Goal: Obtain resource: Download file/media

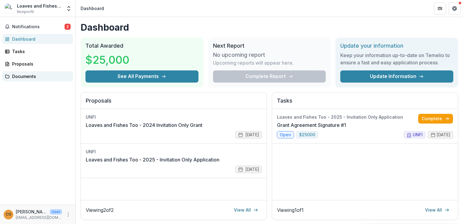
drag, startPoint x: 27, startPoint y: 82, endPoint x: 18, endPoint y: 75, distance: 11.2
click at [18, 75] on div "Documents" at bounding box center [40, 76] width 56 height 6
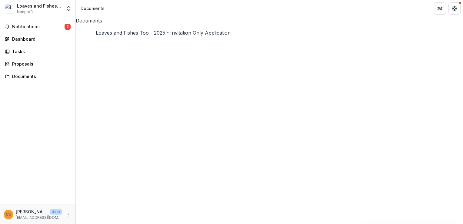
drag, startPoint x: 128, startPoint y: 40, endPoint x: 115, endPoint y: 42, distance: 12.8
click at [135, 81] on div "Documents Loaves and Fishes Too - 2025 - Invitation Only Application L&F FY25 B…" at bounding box center [270, 120] width 388 height 207
click at [52, 94] on div "Notifications 2 Dashboard Tasks Proposals Documents" at bounding box center [38, 110] width 76 height 187
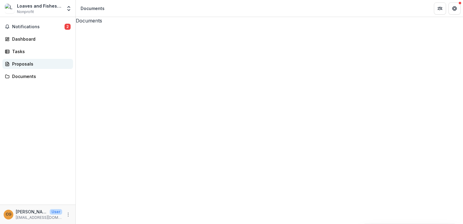
click at [32, 63] on div "Proposals" at bounding box center [40, 64] width 56 height 6
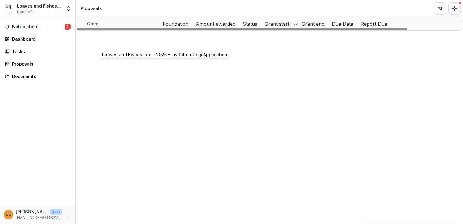
click at [121, 39] on link "Loaves and Fishes Too - 2025 - Invitation Only Application" at bounding box center [157, 37] width 125 height 5
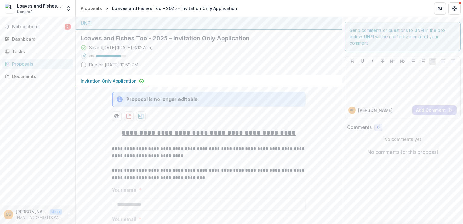
click at [25, 24] on span "Notifications" at bounding box center [38, 26] width 52 height 5
click at [23, 38] on div "Dashboard" at bounding box center [40, 36] width 56 height 6
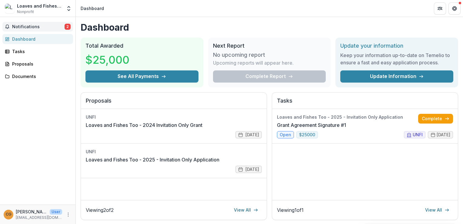
click at [24, 25] on span "Notifications" at bounding box center [38, 26] width 52 height 5
click at [25, 37] on div "Dashboard" at bounding box center [40, 36] width 56 height 6
click at [339, 124] on link "Grant Agreement Signature #1" at bounding box center [311, 124] width 69 height 7
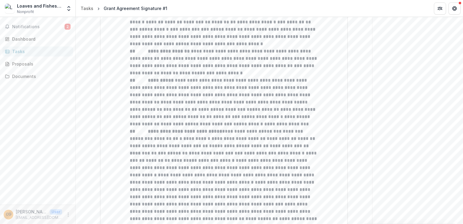
scroll to position [74, 0]
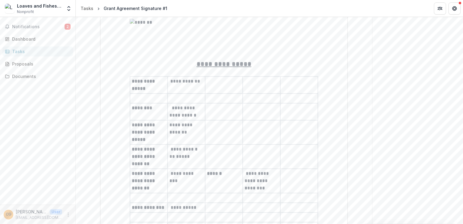
drag, startPoint x: 314, startPoint y: 183, endPoint x: 278, endPoint y: 142, distance: 54.0
click at [278, 142] on td at bounding box center [262, 132] width 38 height 24
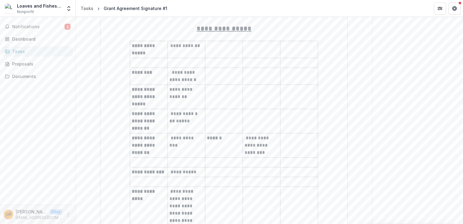
scroll to position [0, 0]
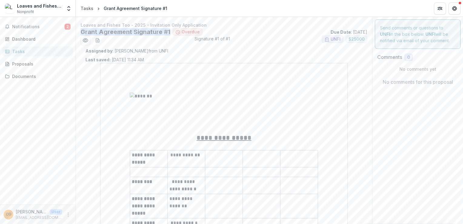
drag, startPoint x: 169, startPoint y: 32, endPoint x: 81, endPoint y: 32, distance: 88.3
click at [81, 32] on h2 "Grant Agreement Signature #1" at bounding box center [126, 31] width 90 height 7
copy h2 "Grant Agreement Signature #1"
click at [231, 53] on p "Assigned by : [PERSON_NAME] from [GEOGRAPHIC_DATA]" at bounding box center [224, 51] width 277 height 6
click at [98, 39] on icon "download-word-button" at bounding box center [98, 39] width 1 height 1
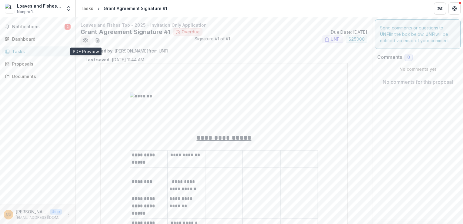
click at [84, 41] on icon "Preview c3cd719e-c81b-41cd-9cb5-3971875be400.pdf" at bounding box center [85, 40] width 6 height 6
click at [5, 224] on button "Close" at bounding box center [2, 227] width 5 height 7
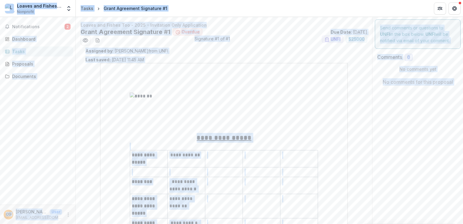
click at [217, 113] on div at bounding box center [224, 113] width 189 height 40
click at [300, 104] on div at bounding box center [224, 113] width 189 height 40
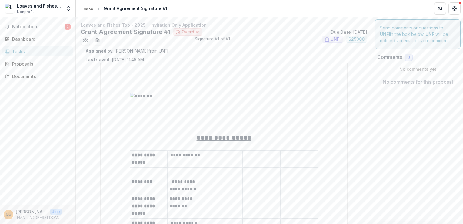
click at [184, 31] on span "Overdue" at bounding box center [191, 31] width 18 height 5
click at [88, 39] on icon "Preview c3cd719e-c81b-41cd-9cb5-3971875be400.pdf" at bounding box center [85, 40] width 6 height 6
click at [5, 224] on icon "Close" at bounding box center [2, 228] width 5 height 5
click at [35, 25] on span "Notifications" at bounding box center [38, 26] width 52 height 5
click at [223, 8] on header "Tasks Grant Agreement Signature #1" at bounding box center [270, 8] width 388 height 17
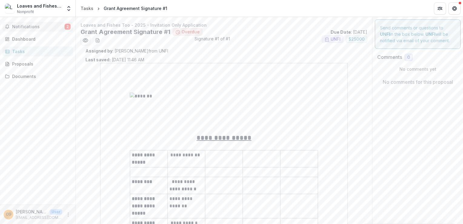
click at [27, 25] on span "Notifications" at bounding box center [38, 26] width 52 height 5
click at [26, 10] on span "Nonprofit" at bounding box center [25, 11] width 17 height 5
click at [17, 107] on div "Notifications 2 Dashboard Tasks Proposals Documents" at bounding box center [38, 110] width 76 height 187
click at [20, 26] on span "Notifications" at bounding box center [38, 26] width 52 height 5
click at [32, 42] on div "Dashboard" at bounding box center [40, 39] width 56 height 6
